Goal: Task Accomplishment & Management: Use online tool/utility

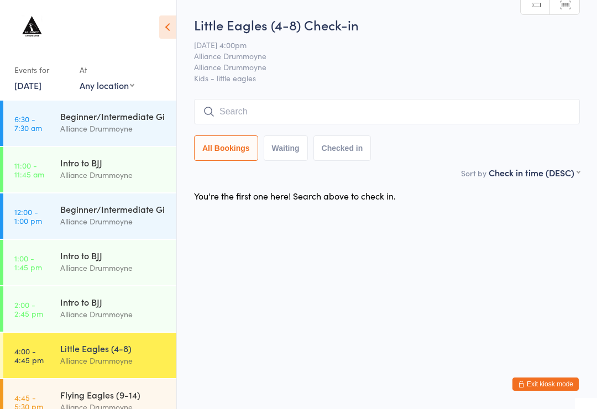
click at [133, 210] on div "Beginner/Intermediate Gi" at bounding box center [113, 209] width 107 height 12
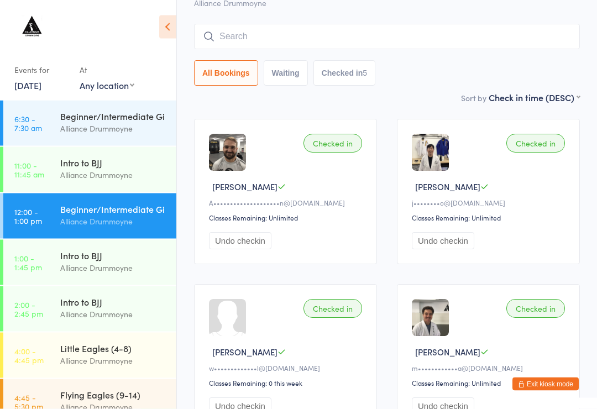
scroll to position [64, 0]
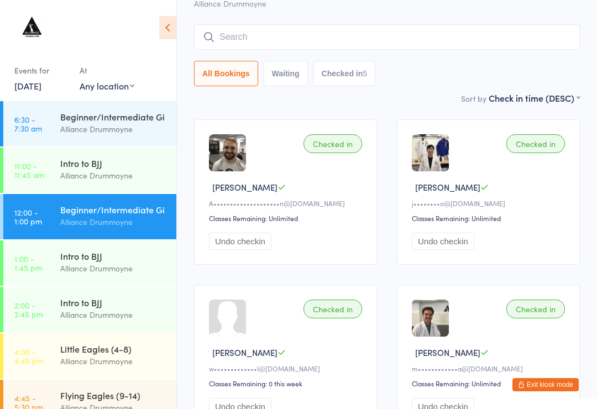
click at [113, 308] on div "Intro to BJJ" at bounding box center [113, 302] width 107 height 12
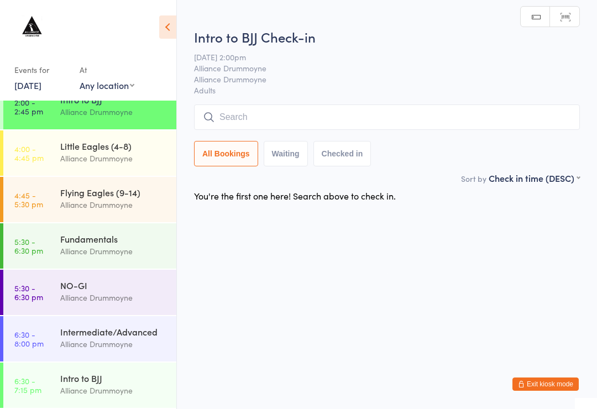
scroll to position [202, 0]
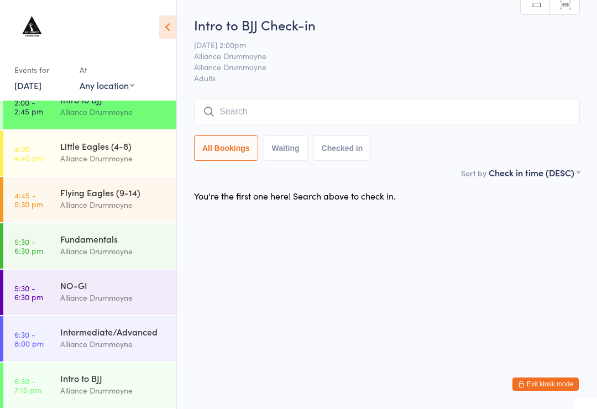
click at [104, 334] on div "Intermediate/Advanced" at bounding box center [113, 332] width 107 height 12
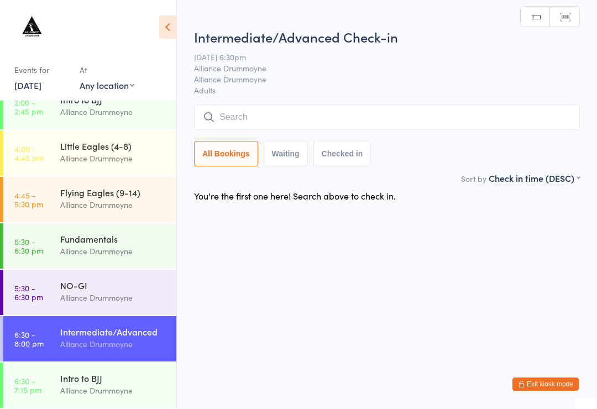
click at [113, 382] on div "Intro to BJJ" at bounding box center [113, 378] width 107 height 12
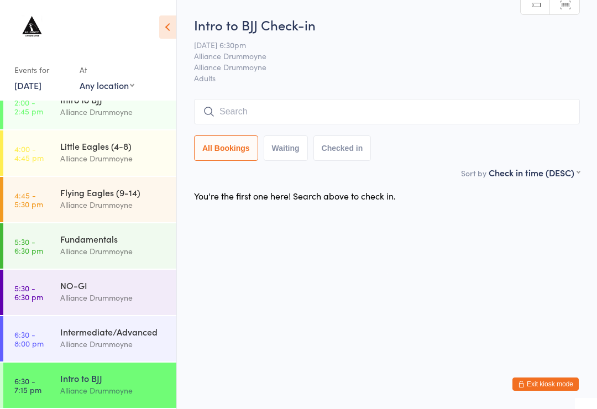
scroll to position [202, 0]
click at [123, 249] on div "Alliance Drummoyne" at bounding box center [113, 251] width 107 height 13
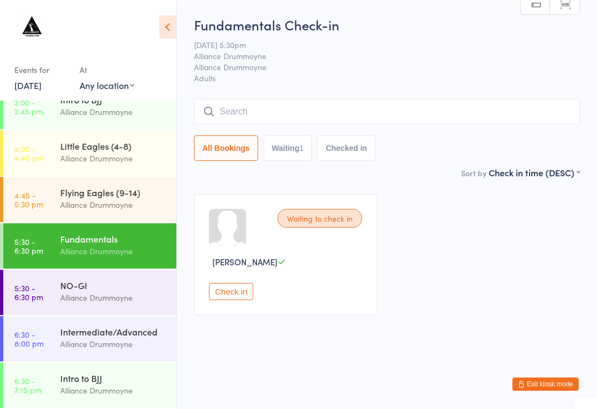
click at [102, 341] on div "Alliance Drummoyne" at bounding box center [113, 344] width 107 height 13
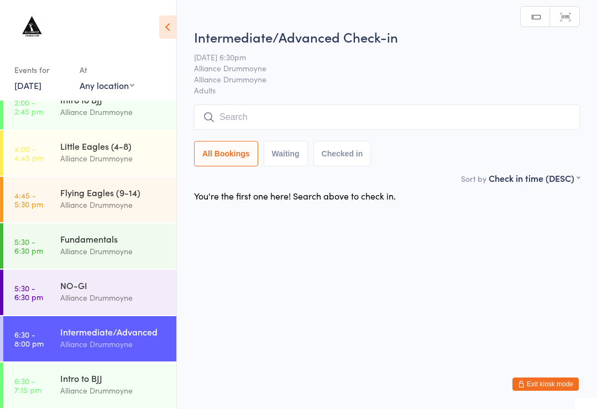
click at [84, 383] on div "Intro to BJJ" at bounding box center [113, 378] width 107 height 12
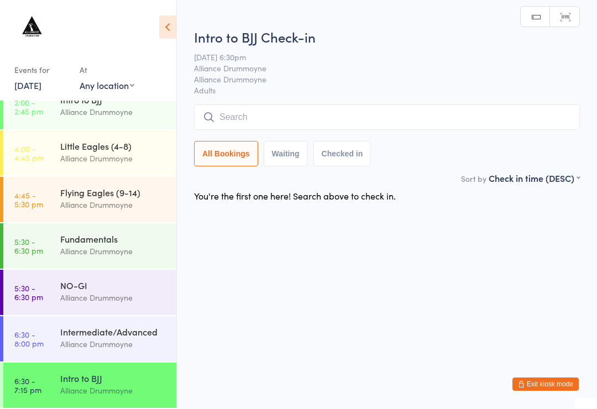
click at [96, 244] on div "Fundamentals" at bounding box center [113, 239] width 107 height 12
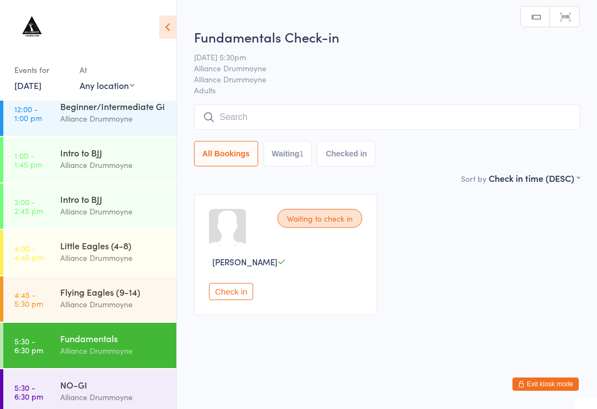
scroll to position [100, 0]
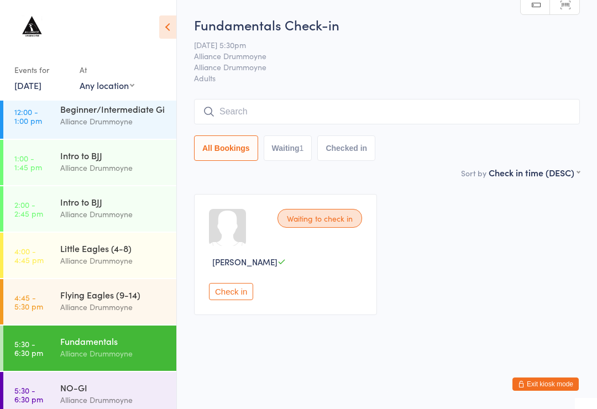
click at [108, 256] on div "Alliance Drummoyne" at bounding box center [113, 260] width 107 height 13
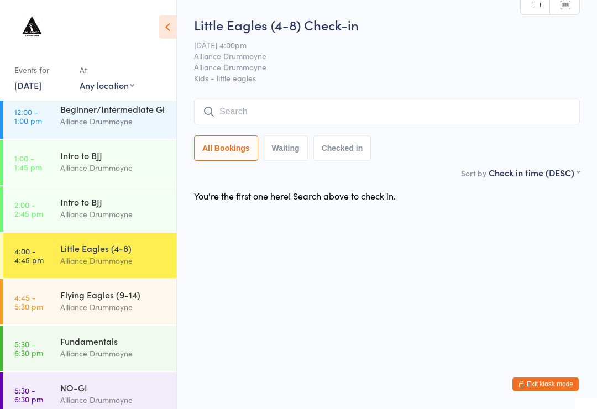
click at [234, 112] on input "search" at bounding box center [387, 111] width 386 height 25
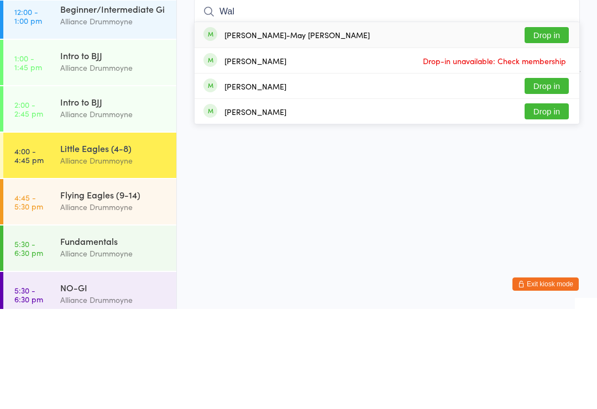
click at [273, 136] on html "You have now entered Kiosk Mode. Members will be able to check themselves in us…" at bounding box center [298, 204] width 597 height 409
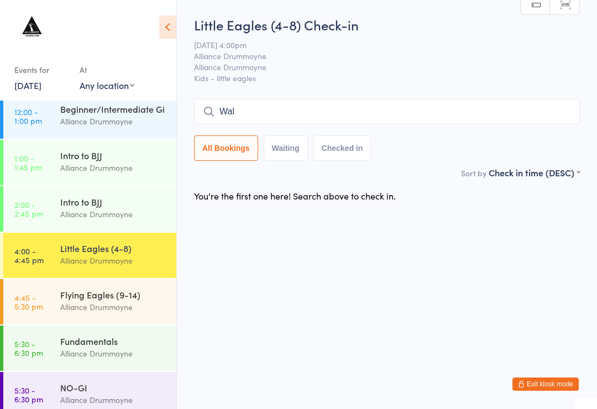
click at [272, 124] on input "Wal" at bounding box center [387, 111] width 386 height 25
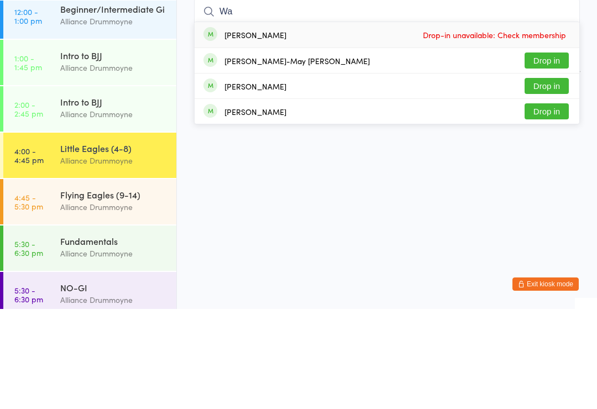
type input "W"
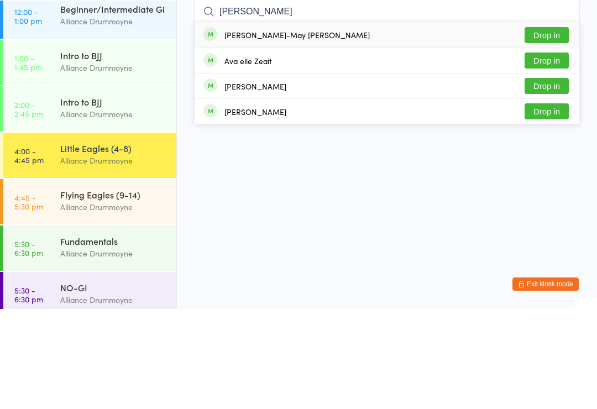
type input "Ella"
click at [306, 122] on div "Ella-May Walker Drop in" at bounding box center [387, 134] width 385 height 25
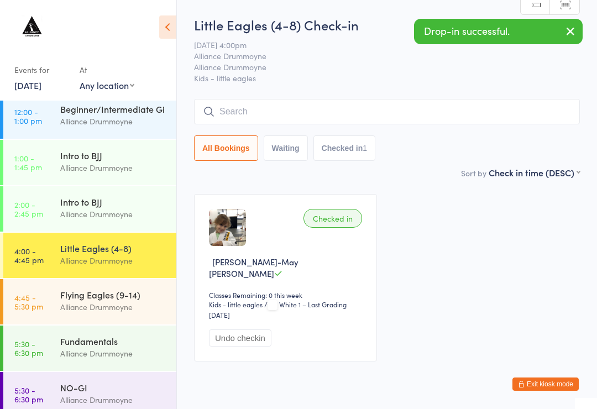
click at [222, 102] on input "search" at bounding box center [387, 111] width 386 height 25
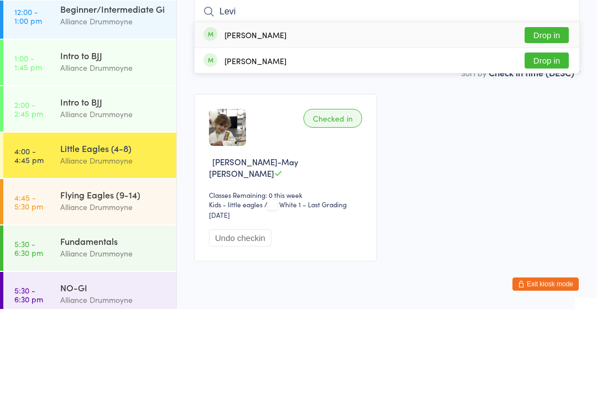
type input "Levi"
click at [543, 153] on button "Drop in" at bounding box center [547, 161] width 44 height 16
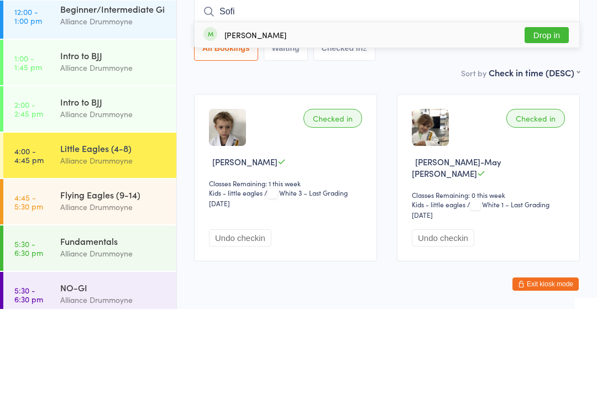
type input "Sofi"
click at [208, 122] on div "Sofia Nguyen Drop in" at bounding box center [387, 134] width 385 height 25
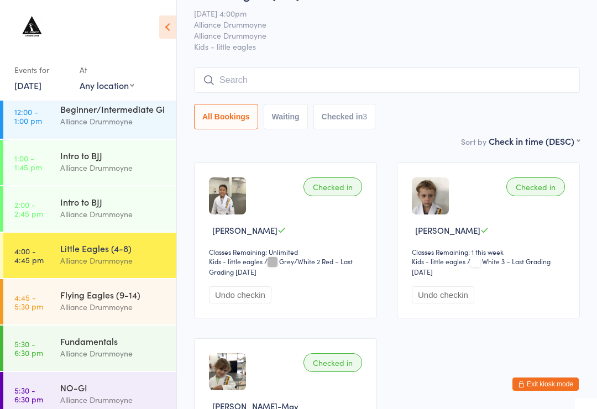
click at [215, 76] on input "search" at bounding box center [387, 79] width 386 height 25
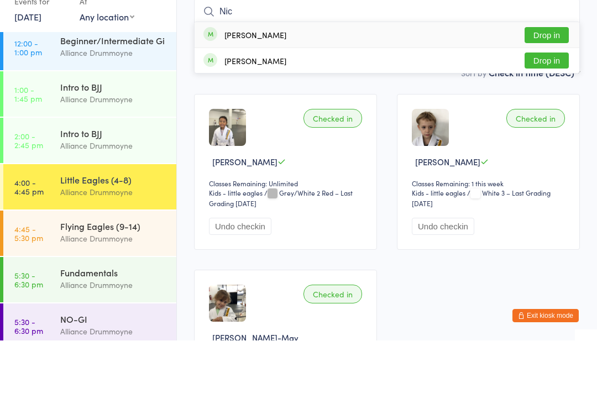
type input "Nic"
click at [204, 96] on span at bounding box center [211, 103] width 14 height 14
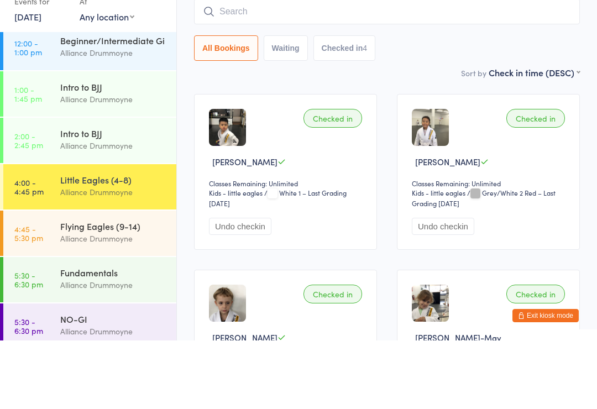
click at [562, 104] on div "All Bookings Waiting Checked in 4" at bounding box center [387, 116] width 386 height 25
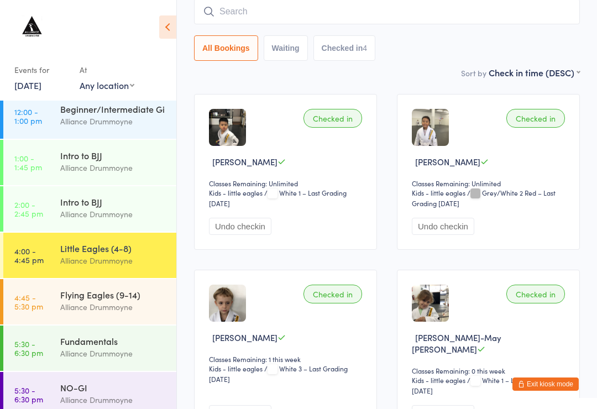
click at [128, 298] on div "Flying Eagles (9-14)" at bounding box center [113, 295] width 107 height 12
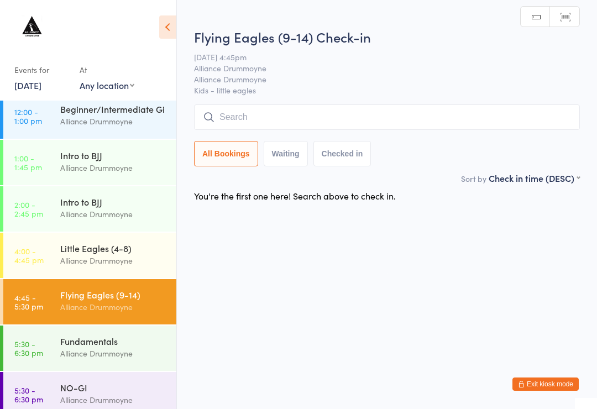
click at [334, 124] on input "search" at bounding box center [387, 117] width 386 height 25
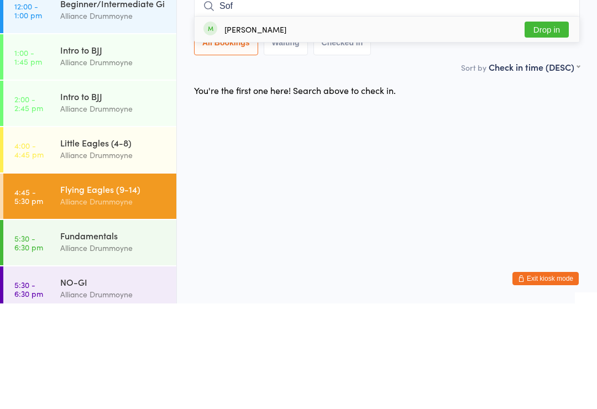
type input "Sof"
click at [245, 131] on div "Sofia Nguyen" at bounding box center [256, 135] width 62 height 9
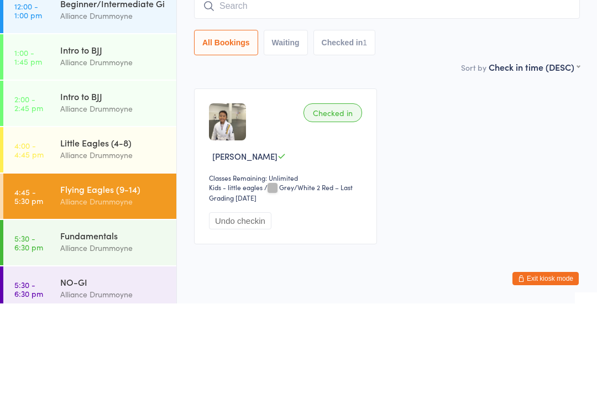
click at [104, 242] on div "Little Eagles (4-8)" at bounding box center [113, 248] width 107 height 12
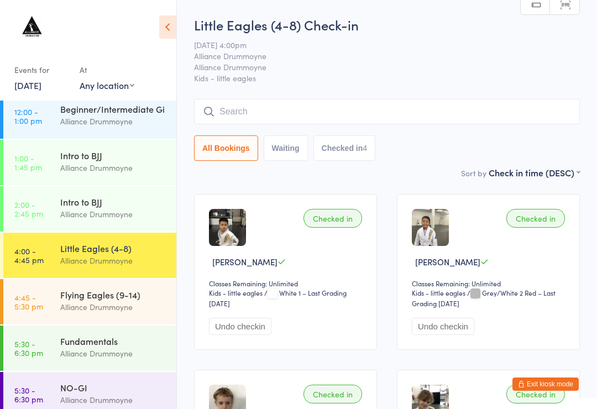
click at [359, 121] on input "search" at bounding box center [387, 111] width 386 height 25
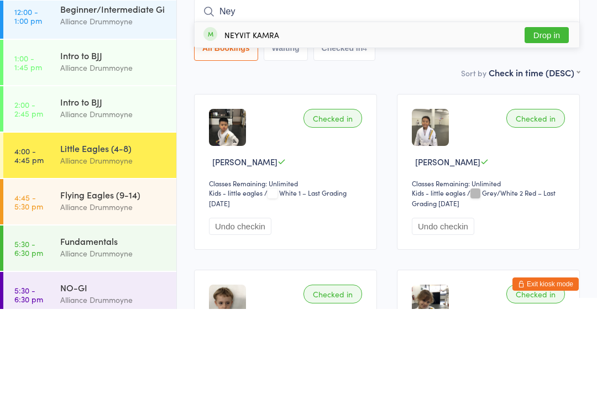
type input "Ney"
click at [553, 127] on button "Drop in" at bounding box center [547, 135] width 44 height 16
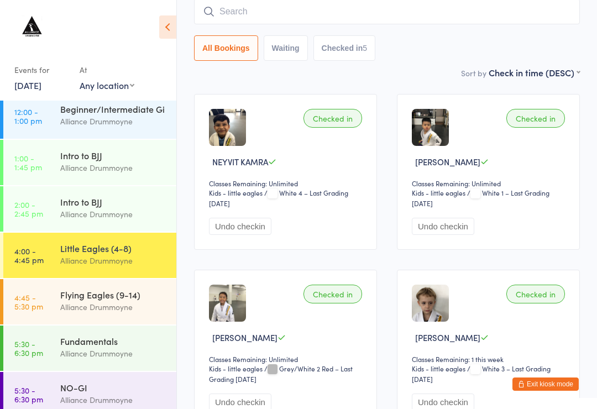
click at [235, 132] on img at bounding box center [227, 127] width 37 height 37
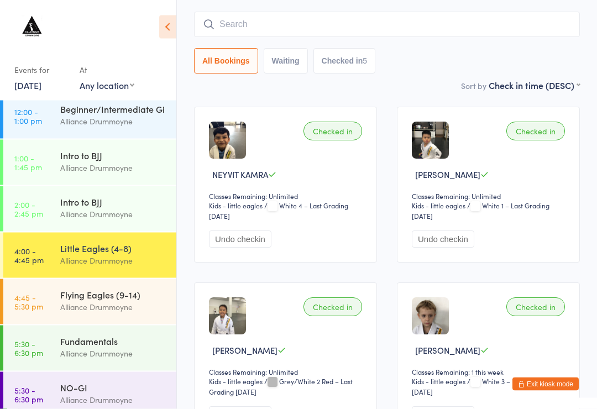
scroll to position [0, 0]
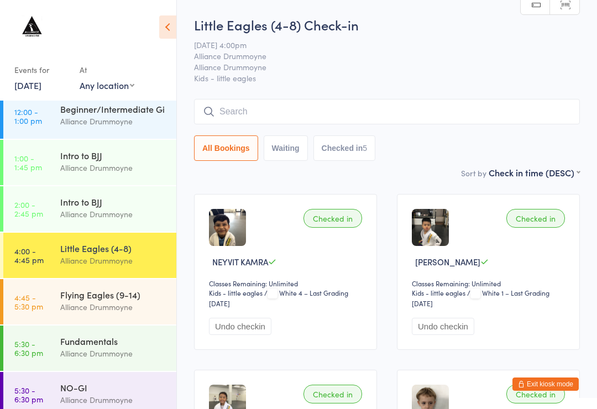
click at [372, 123] on input "search" at bounding box center [387, 111] width 386 height 25
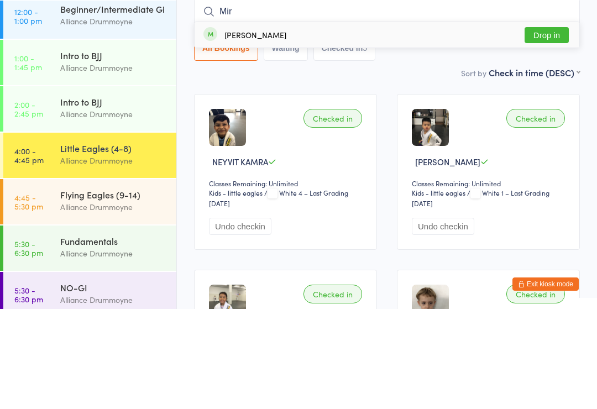
type input "Mir"
click at [527, 127] on button "Drop in" at bounding box center [547, 135] width 44 height 16
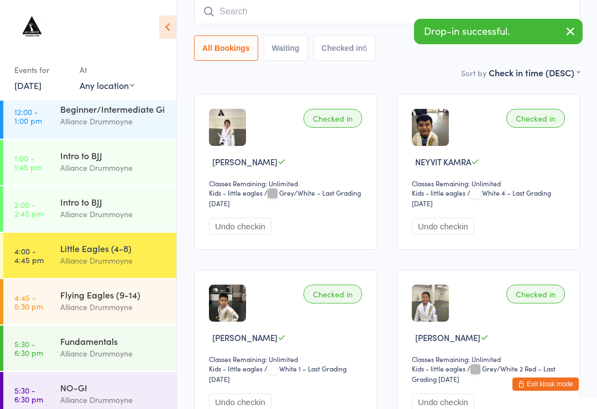
click at [300, 21] on input "search" at bounding box center [387, 11] width 386 height 25
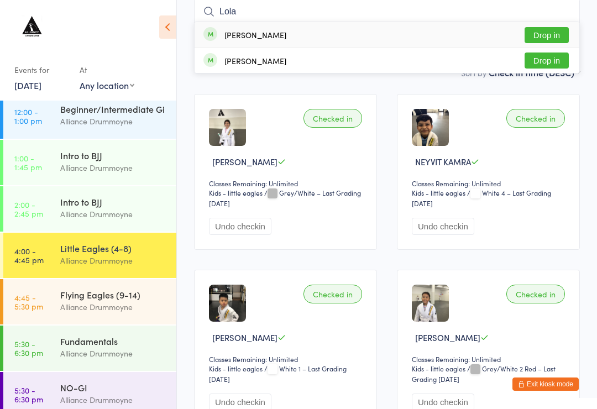
type input "Lola"
click at [546, 59] on button "Drop in" at bounding box center [547, 61] width 44 height 16
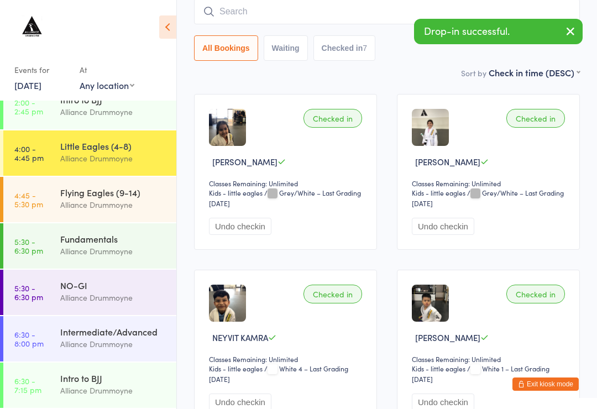
scroll to position [202, 0]
click at [112, 201] on div "Alliance Drummoyne" at bounding box center [113, 205] width 107 height 13
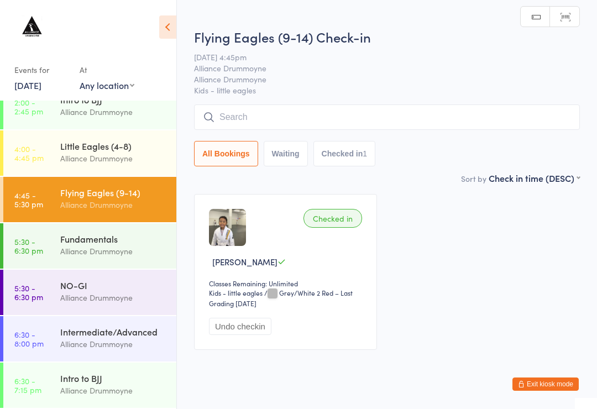
click at [285, 126] on input "search" at bounding box center [387, 117] width 386 height 25
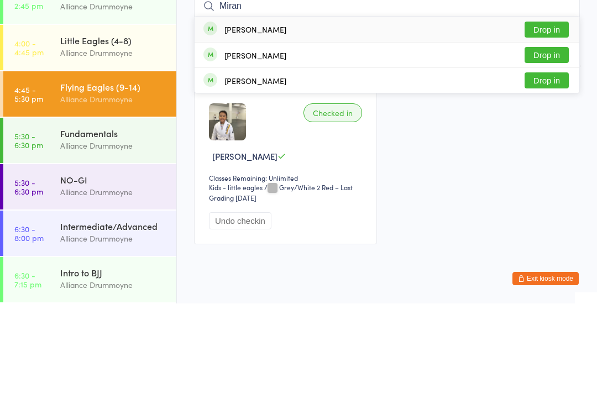
type input "Miran"
click at [541, 127] on button "Drop in" at bounding box center [547, 135] width 44 height 16
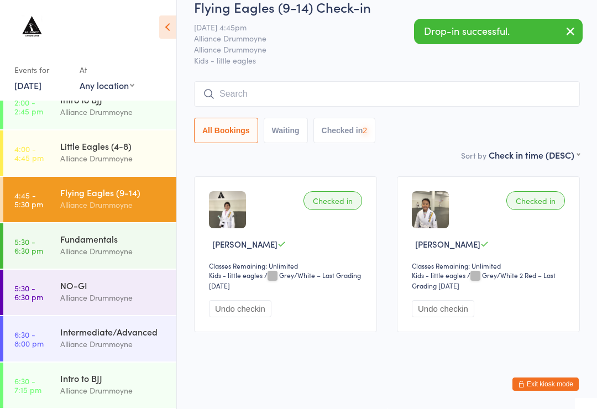
click at [430, 81] on input "search" at bounding box center [387, 93] width 386 height 25
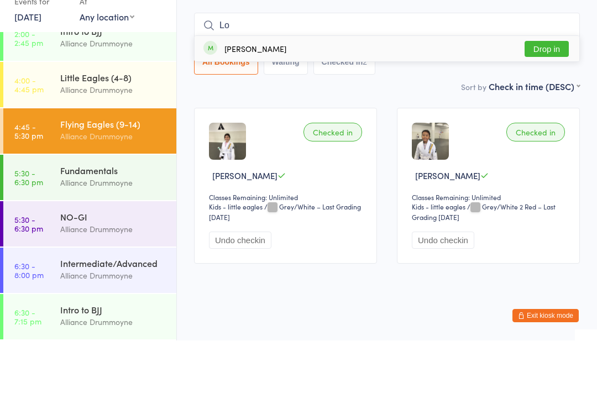
click at [420, 149] on div "Sort by Check in time (DESC) First name (ASC) First name (DESC) Last name (ASC)…" at bounding box center [387, 155] width 386 height 12
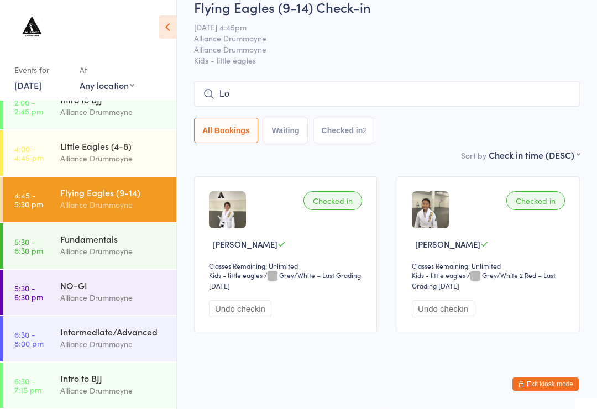
click at [291, 91] on input "Lo" at bounding box center [387, 93] width 386 height 25
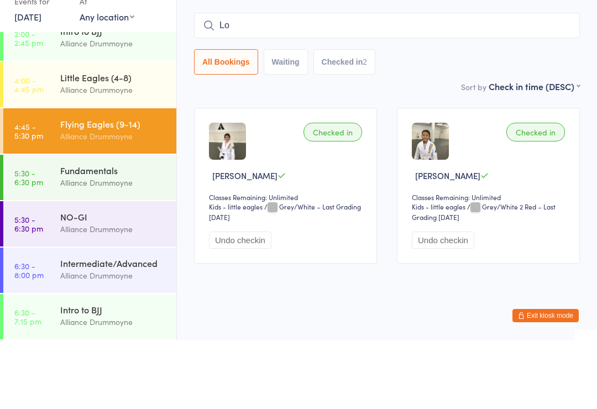
type input "L"
click at [412, 149] on div "Sort by Check in time (DESC) First name (ASC) First name (DESC) Last name (ASC)…" at bounding box center [387, 155] width 386 height 12
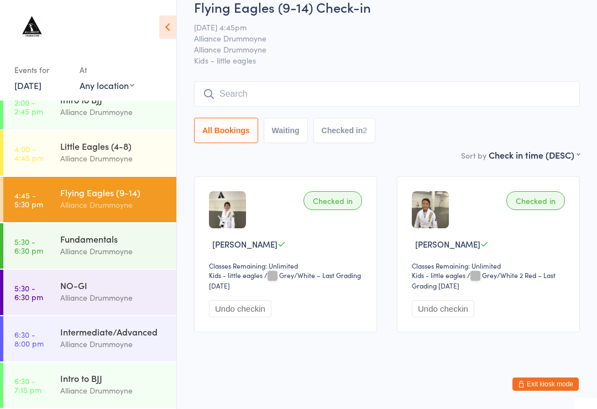
click at [93, 170] on div "Little Eagles (4-8) Alliance Drummoyne" at bounding box center [118, 153] width 116 height 44
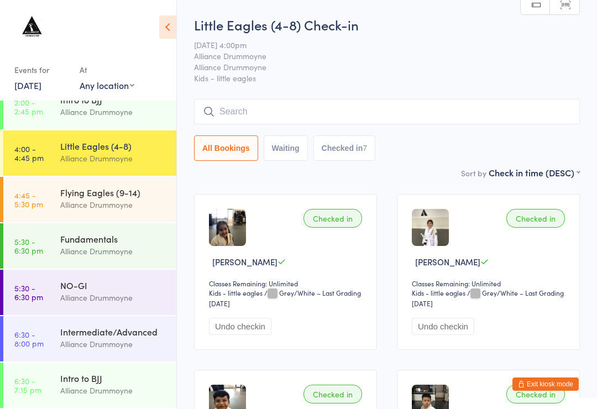
click at [246, 108] on input "search" at bounding box center [387, 111] width 386 height 25
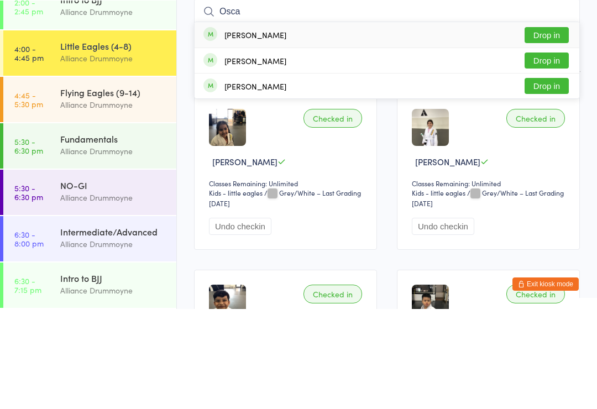
type input "Osca"
click at [546, 178] on button "Drop in" at bounding box center [547, 186] width 44 height 16
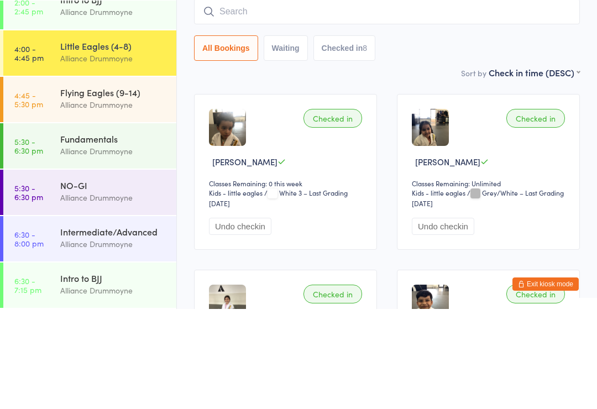
click at [442, 99] on input "search" at bounding box center [387, 111] width 386 height 25
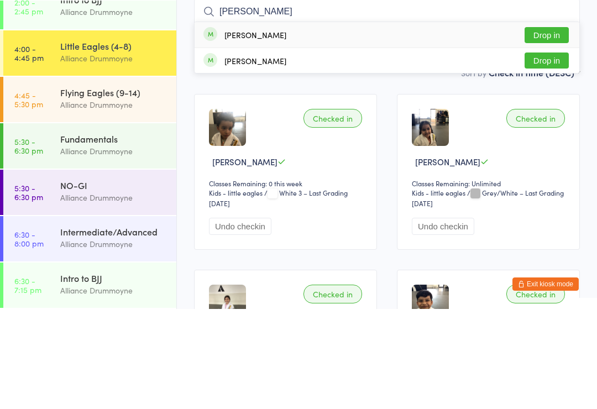
type input "Eli"
click at [561, 127] on button "Drop in" at bounding box center [547, 135] width 44 height 16
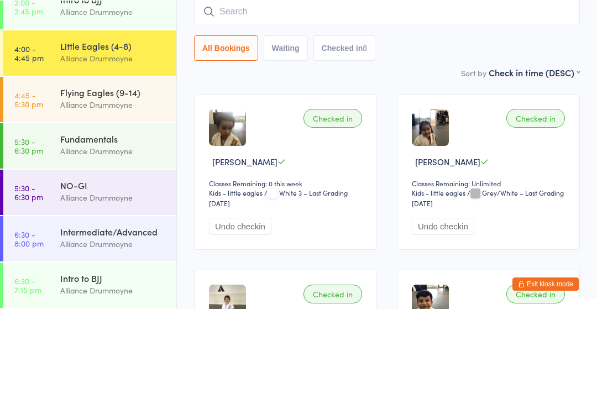
scroll to position [100, 0]
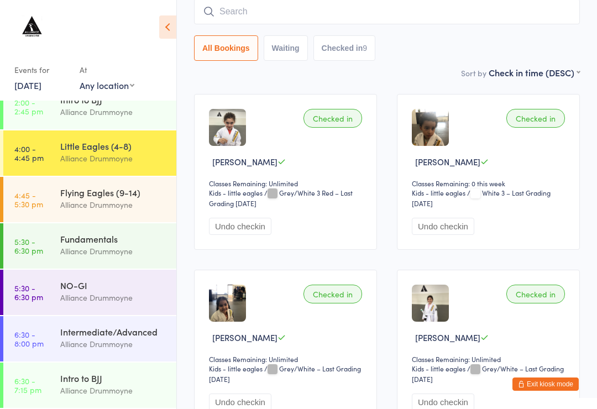
click at [298, 23] on input "search" at bounding box center [387, 11] width 386 height 25
type input "Xavi"
click at [539, 42] on button "Drop in" at bounding box center [547, 35] width 44 height 16
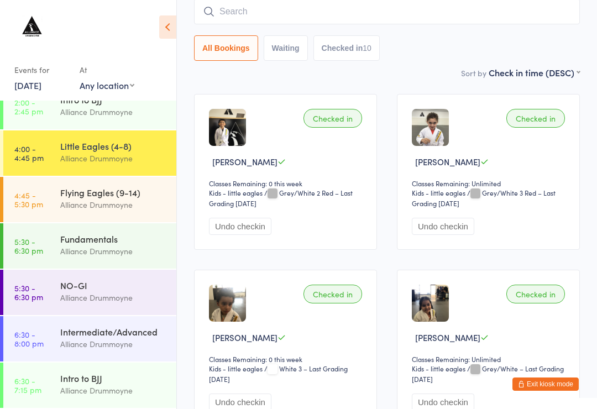
click at [234, 2] on input "search" at bounding box center [387, 11] width 386 height 25
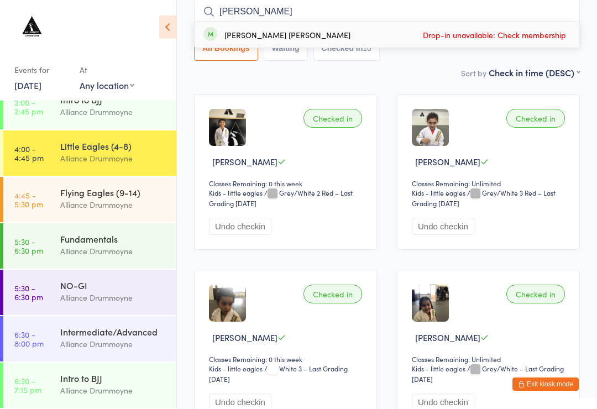
type input "Sarah"
click at [244, 38] on div "Sarah Richa" at bounding box center [288, 34] width 126 height 9
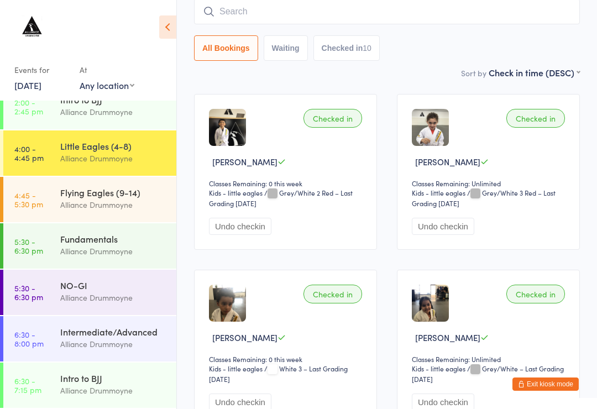
click at [260, 13] on input "search" at bounding box center [387, 11] width 386 height 25
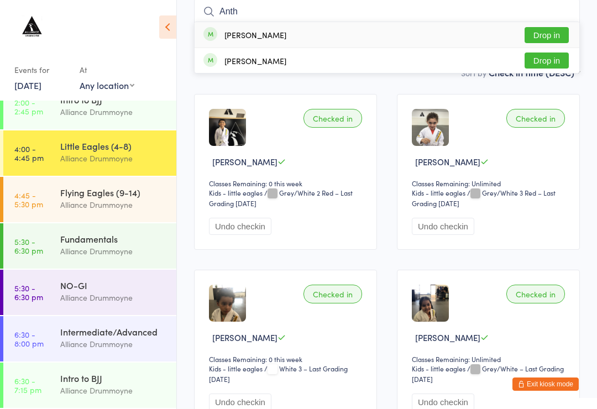
type input "Anth"
click at [275, 35] on div "Anthony Richa Drop in" at bounding box center [387, 34] width 385 height 25
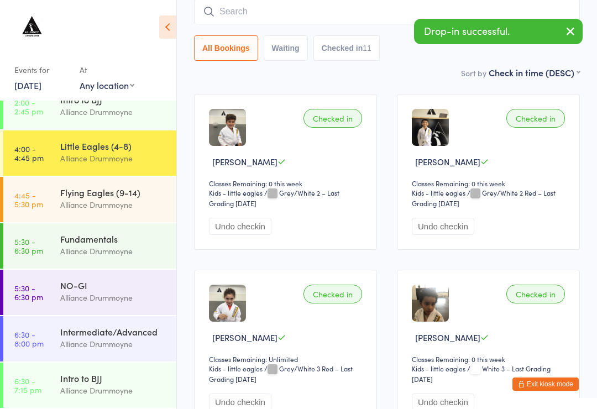
click at [259, 12] on input "search" at bounding box center [387, 11] width 386 height 25
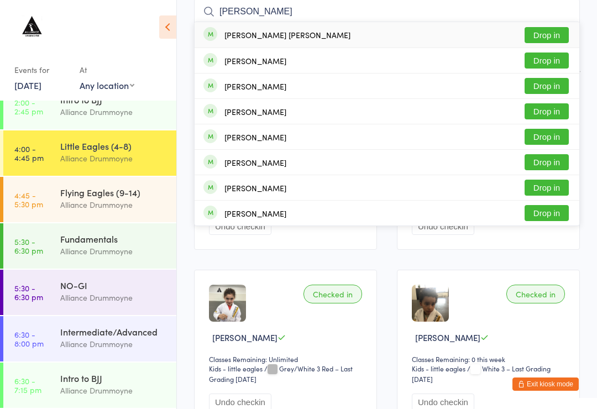
type input "Marie"
click at [542, 35] on button "Drop in" at bounding box center [547, 35] width 44 height 16
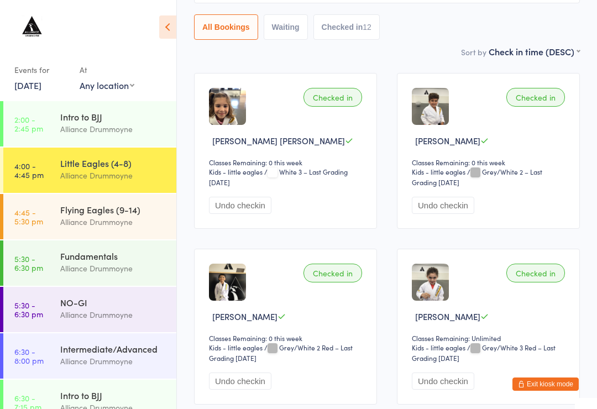
scroll to position [0, 0]
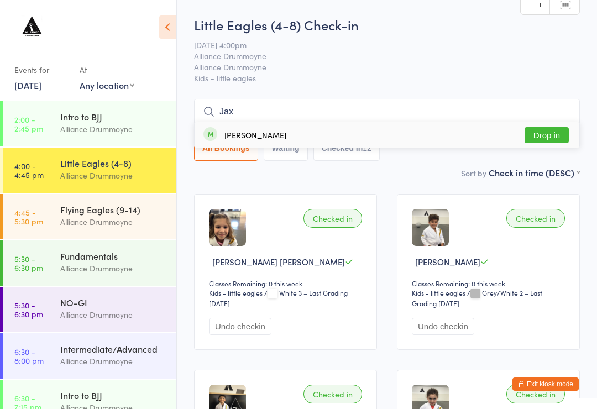
type input "Jax"
click at [546, 133] on button "Drop in" at bounding box center [547, 135] width 44 height 16
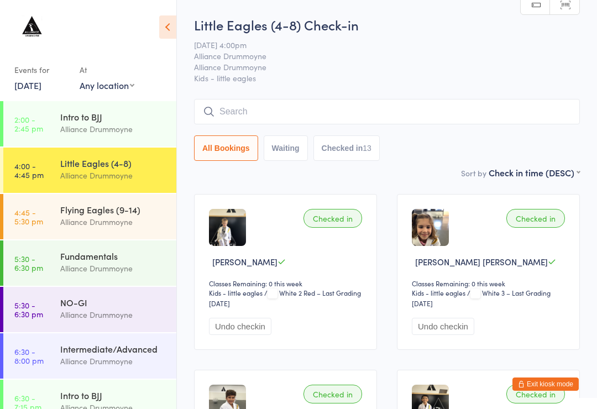
click at [317, 101] on input "search" at bounding box center [387, 111] width 386 height 25
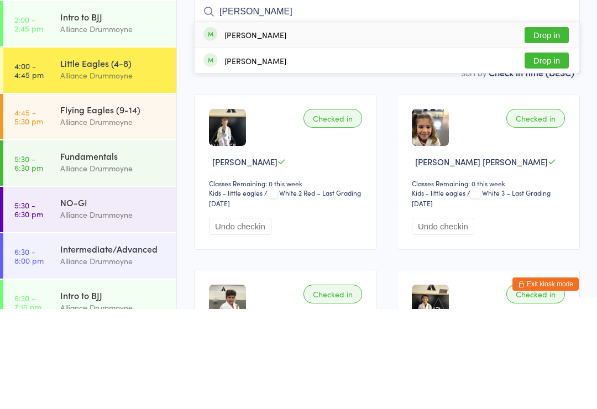
type input "Arlo"
click at [486, 122] on div "Arlo Orgad Drop in" at bounding box center [387, 134] width 385 height 25
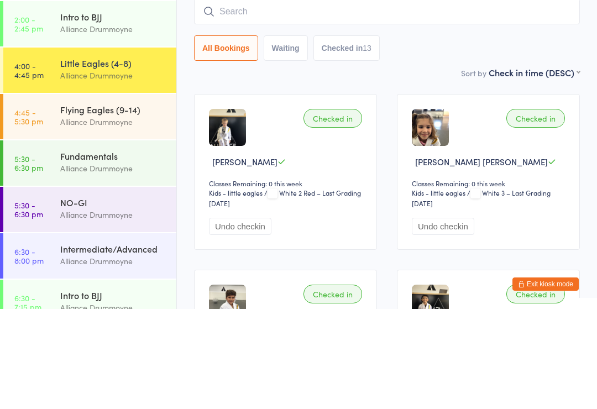
scroll to position [100, 0]
